Goal: Information Seeking & Learning: Learn about a topic

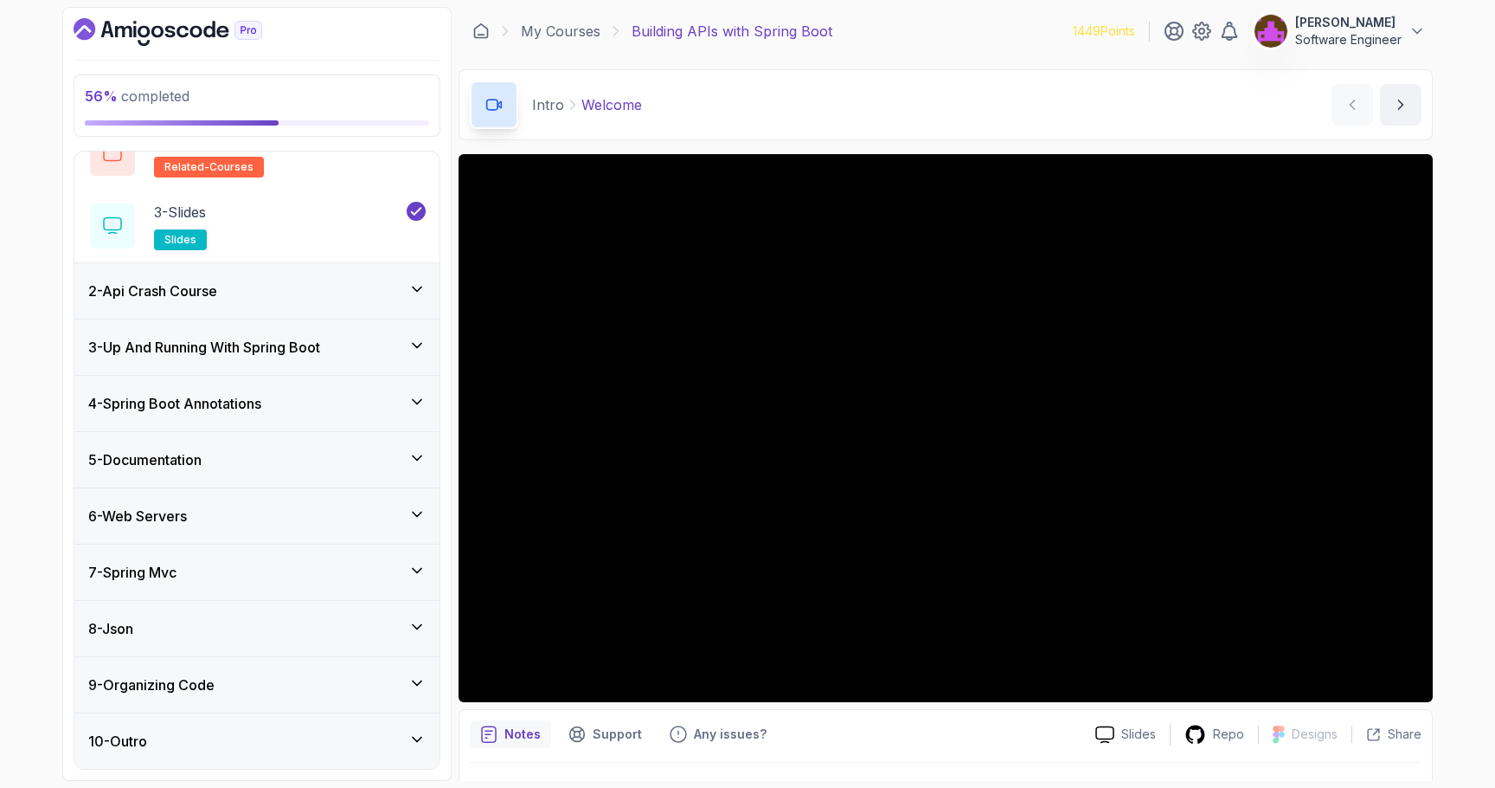
scroll to position [162, 0]
click at [173, 596] on div "7 - Spring Mvc" at bounding box center [256, 572] width 365 height 55
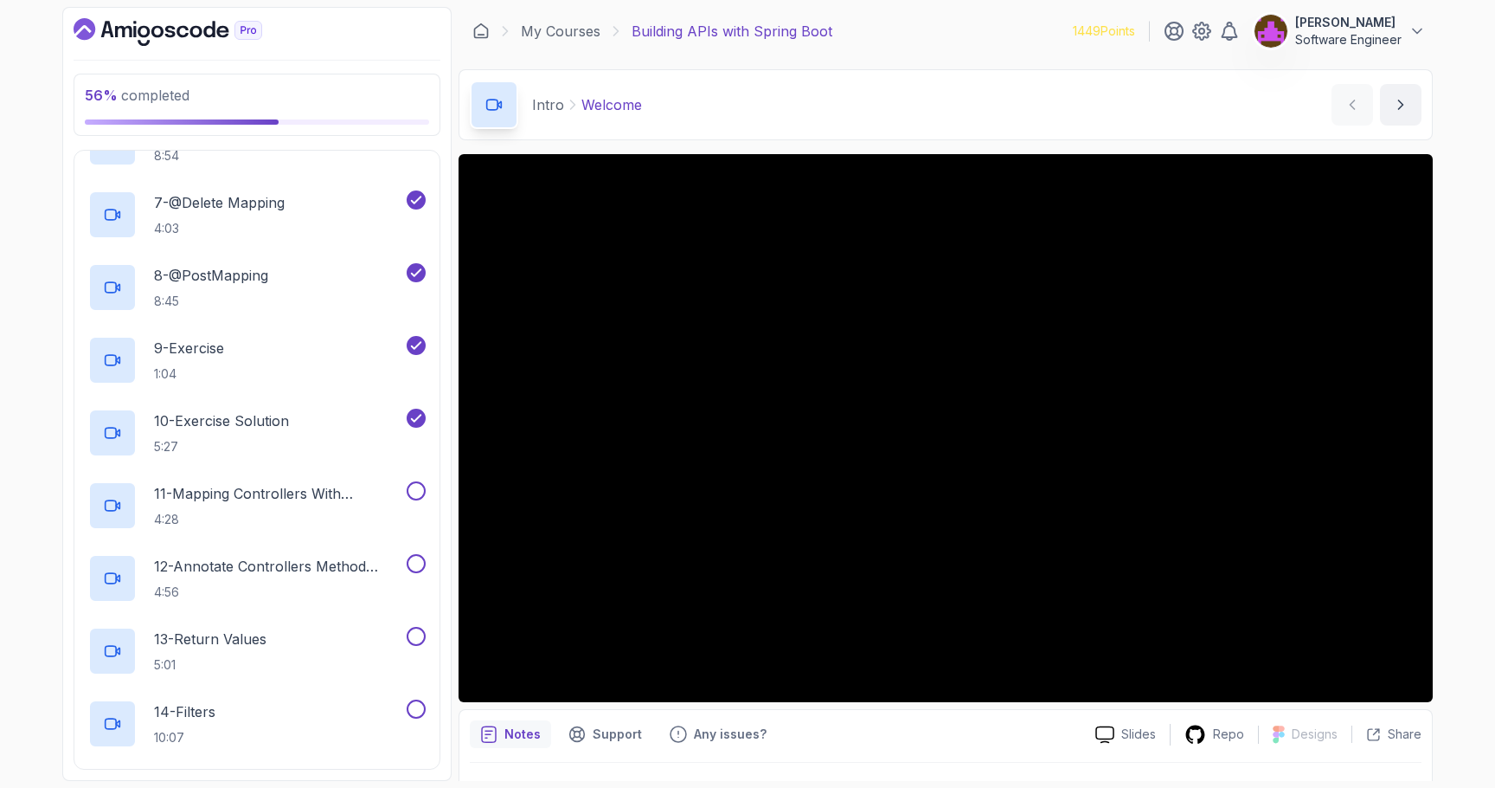
scroll to position [788, 0]
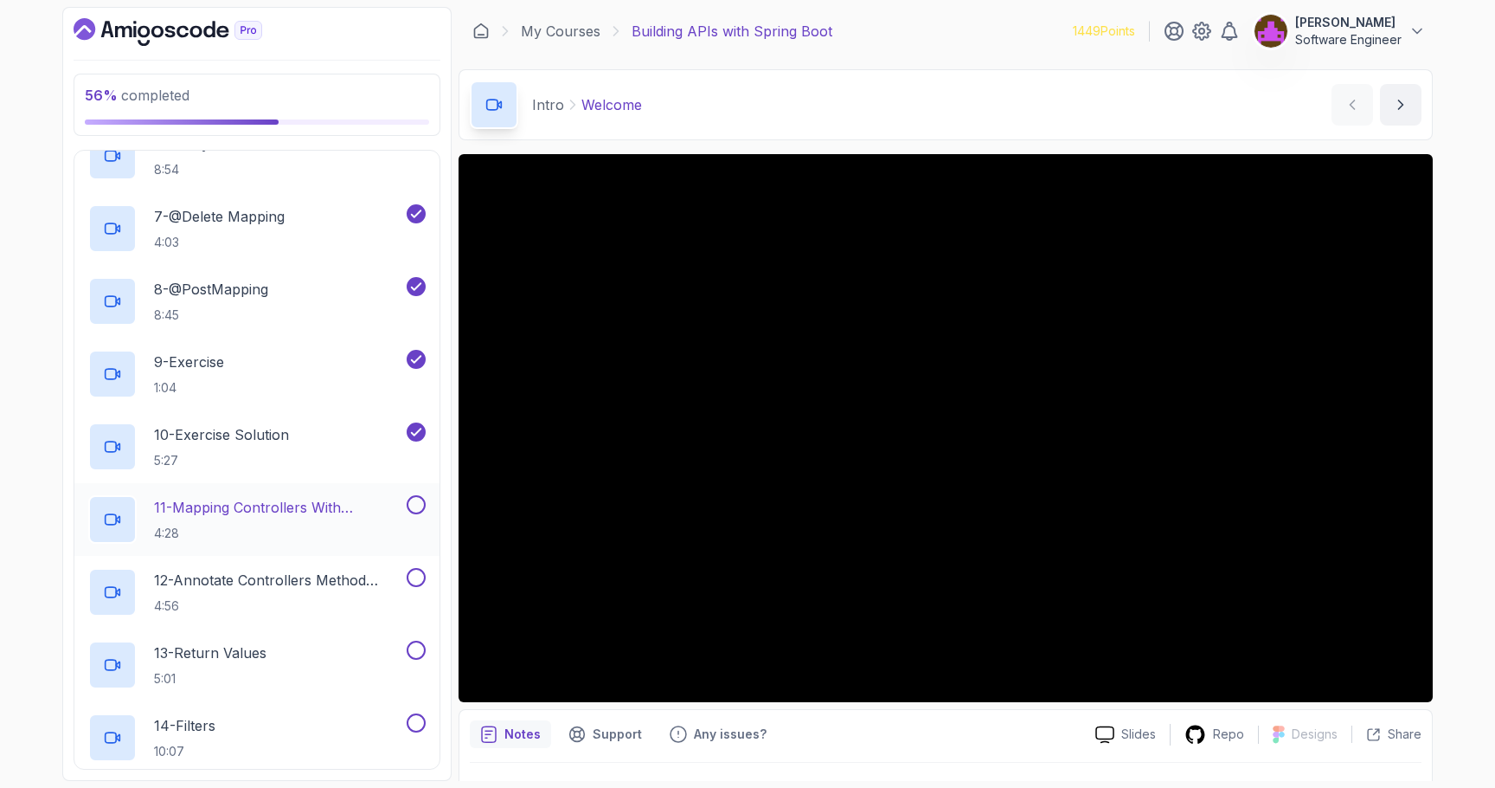
click at [255, 525] on p "4:28" at bounding box center [278, 532] width 249 height 17
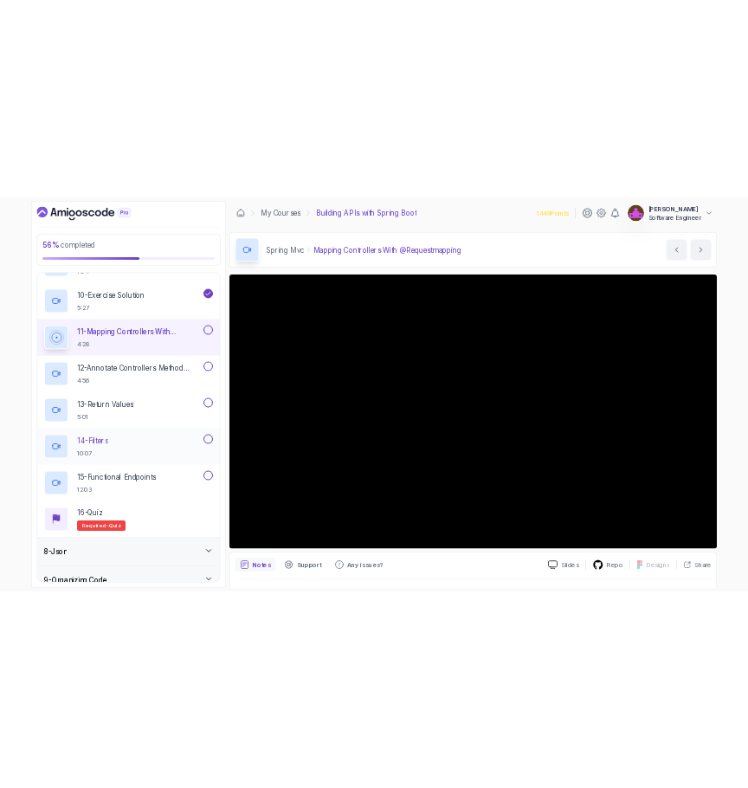
scroll to position [1030, 0]
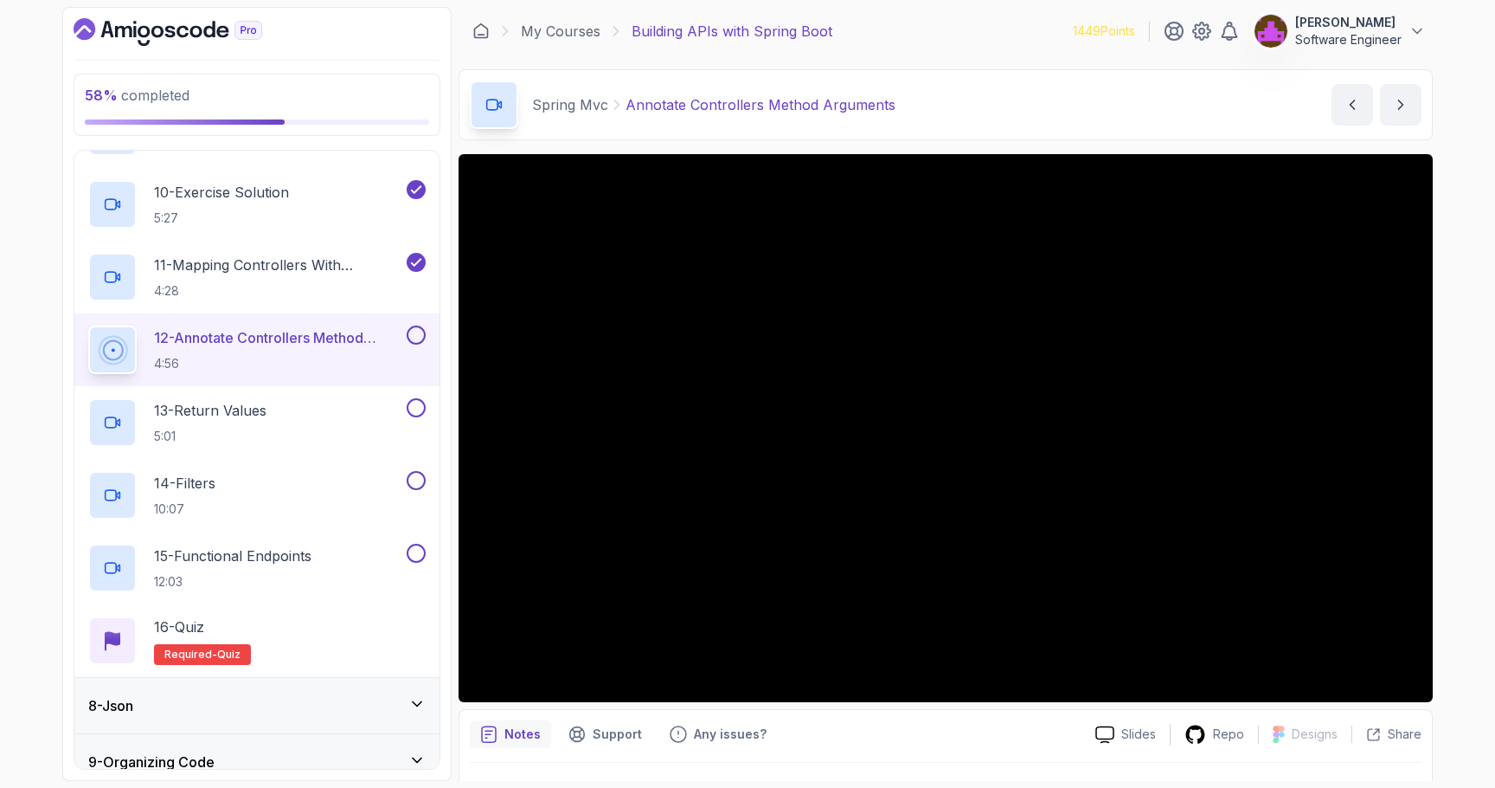
click at [381, 35] on div at bounding box center [257, 32] width 367 height 28
click at [327, 263] on p "11 - Mapping Controllers With @Requestmapping" at bounding box center [278, 264] width 249 height 21
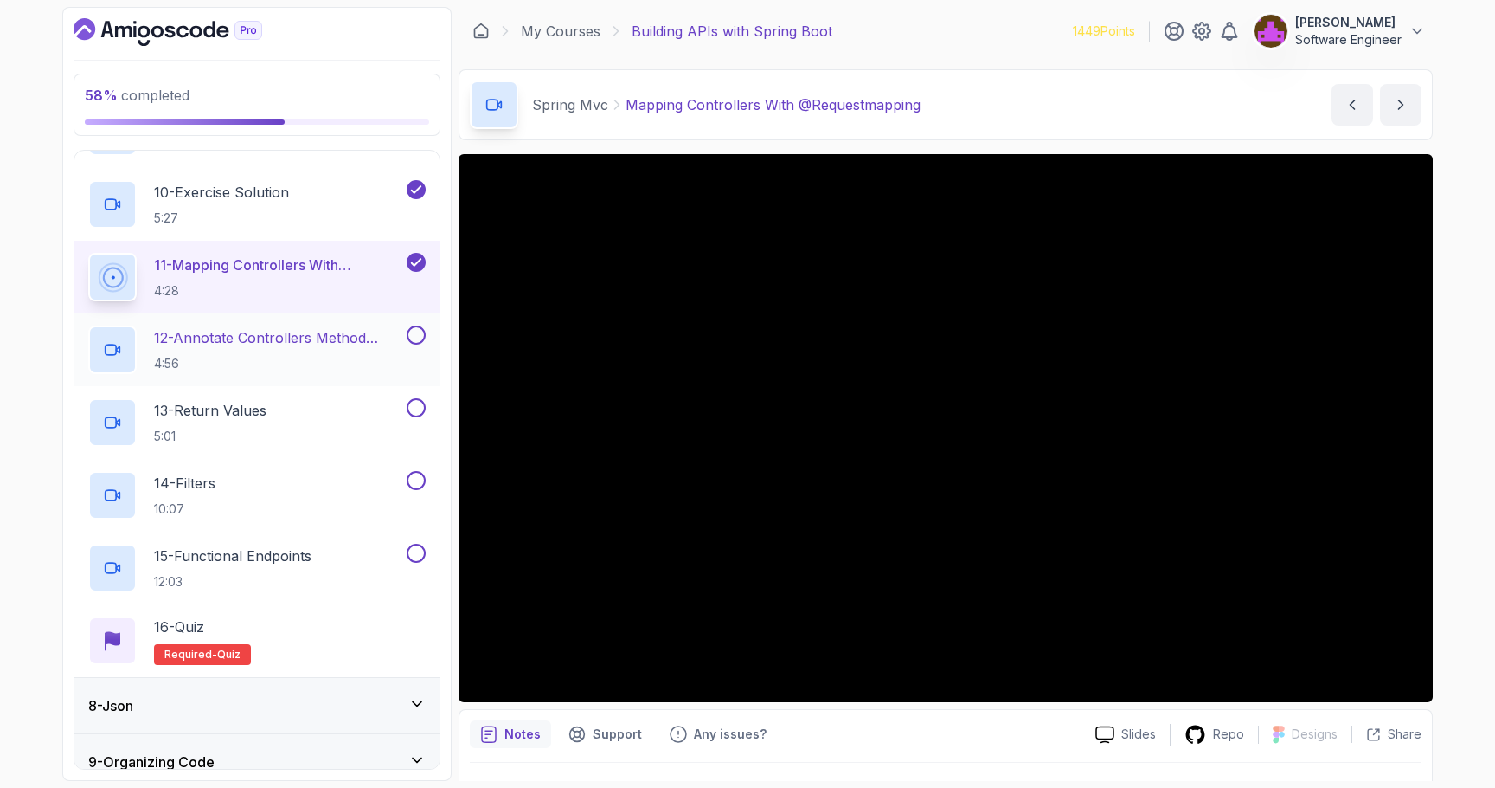
click at [307, 338] on p "12 - Annotate Controllers Method Arguments" at bounding box center [278, 337] width 249 height 21
